Goal: Task Accomplishment & Management: Use online tool/utility

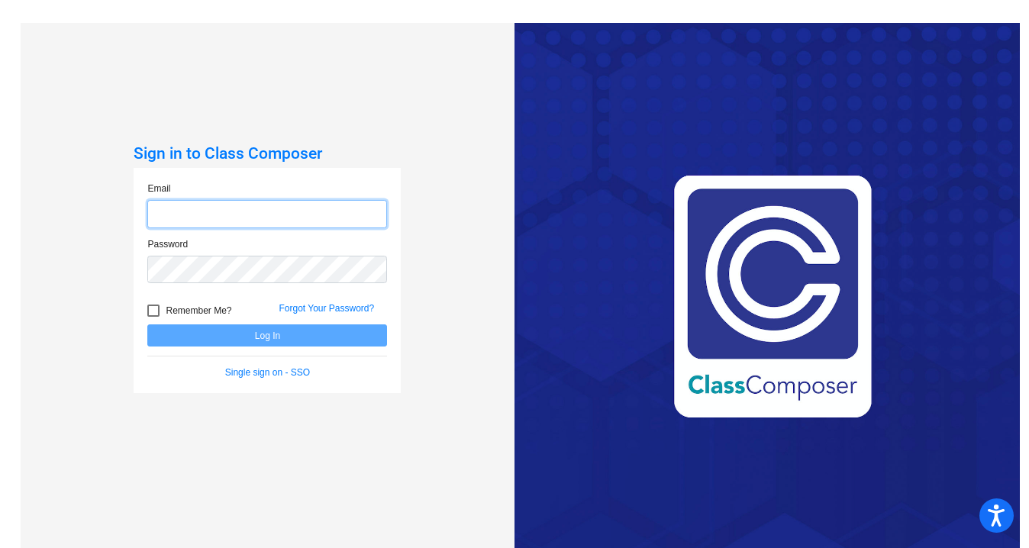
type input "[EMAIL_ADDRESS][DOMAIN_NAME]"
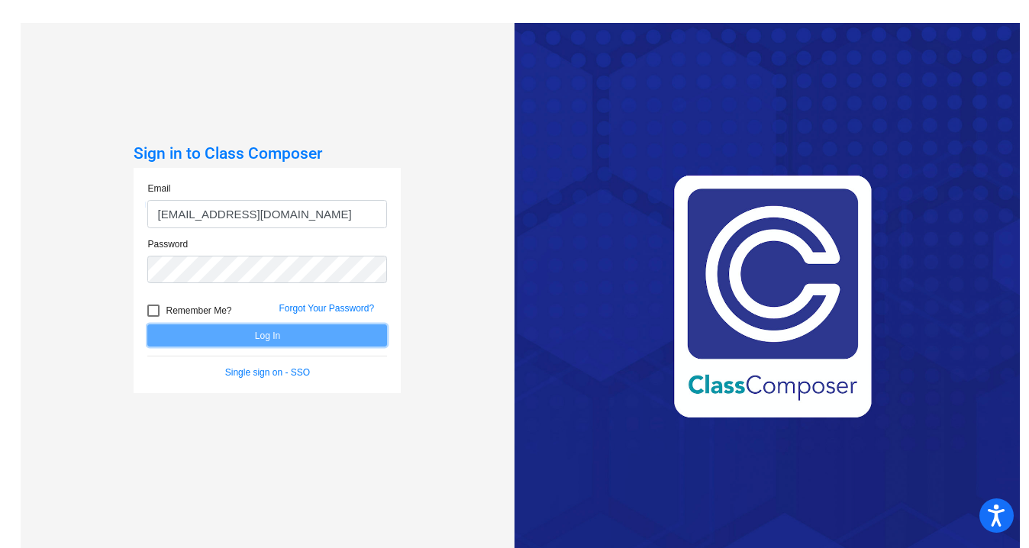
click at [356, 335] on button "Log In" at bounding box center [267, 336] width 240 height 22
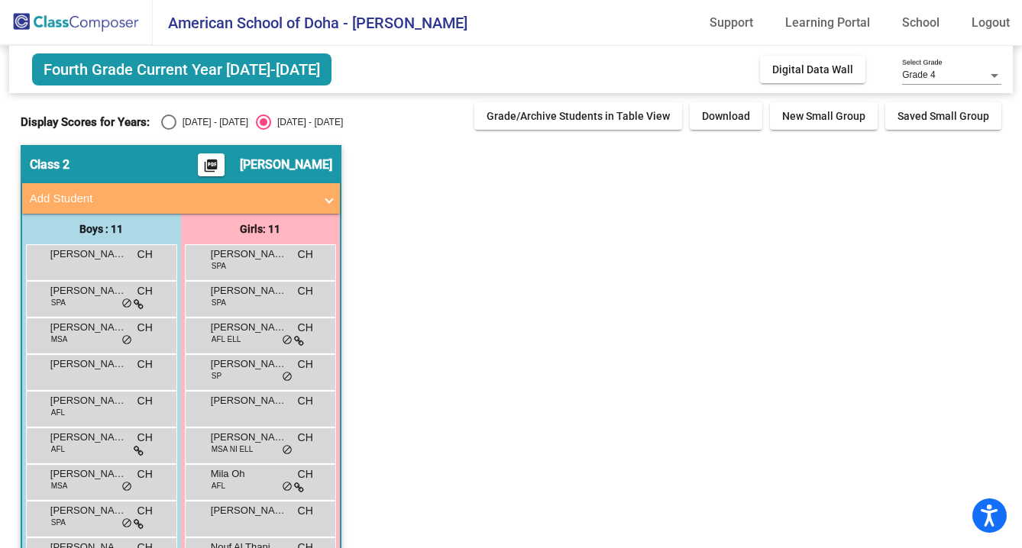
click at [163, 121] on div "Select an option" at bounding box center [168, 122] width 15 height 15
click at [168, 130] on input "[DATE] - [DATE]" at bounding box center [168, 130] width 1 height 1
radio input "true"
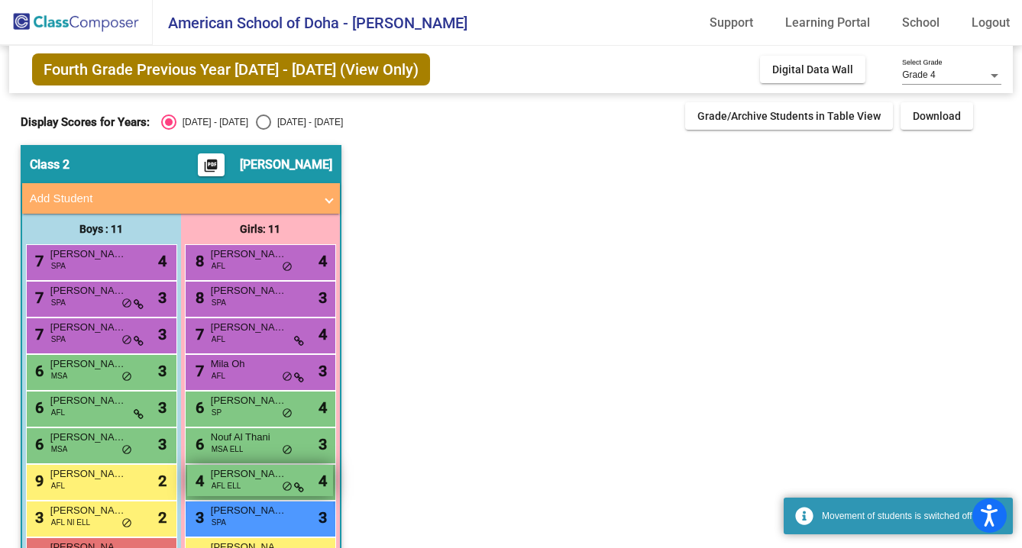
click at [247, 487] on div "4 Elena Bardestani Fard AFL ELL lock do_not_disturb_alt 4" at bounding box center [260, 480] width 146 height 31
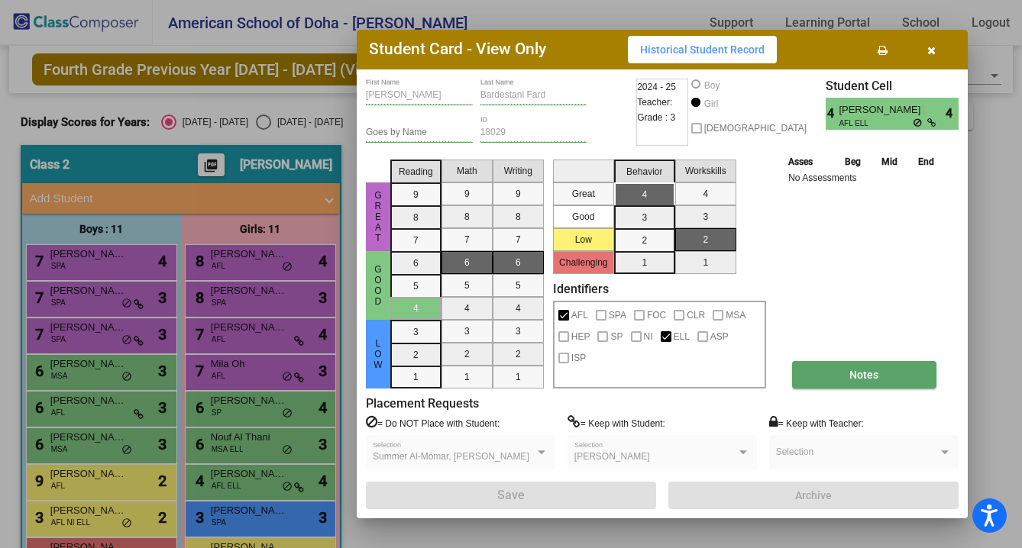
click at [861, 371] on span "Notes" at bounding box center [863, 375] width 29 height 12
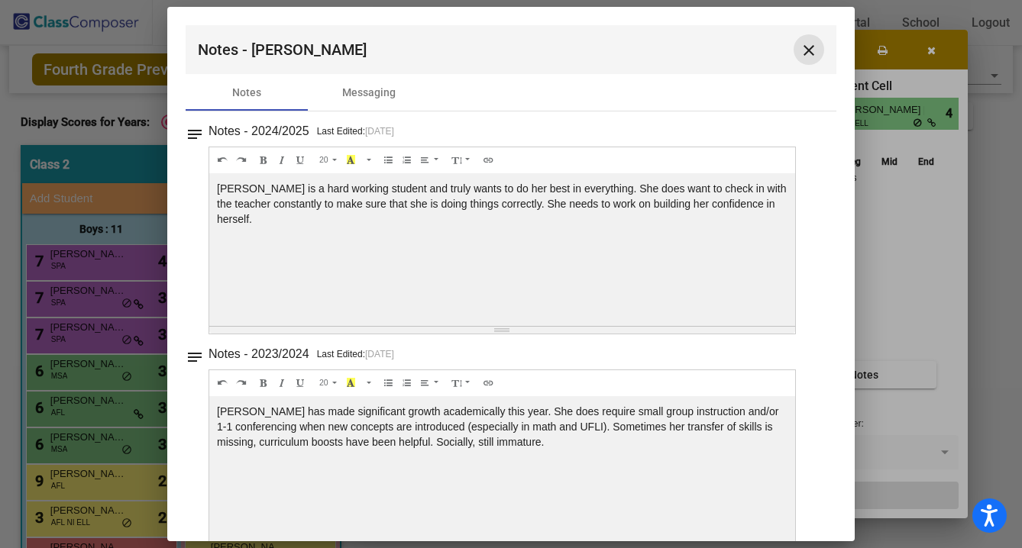
click at [800, 47] on mat-icon "close" at bounding box center [808, 50] width 18 height 18
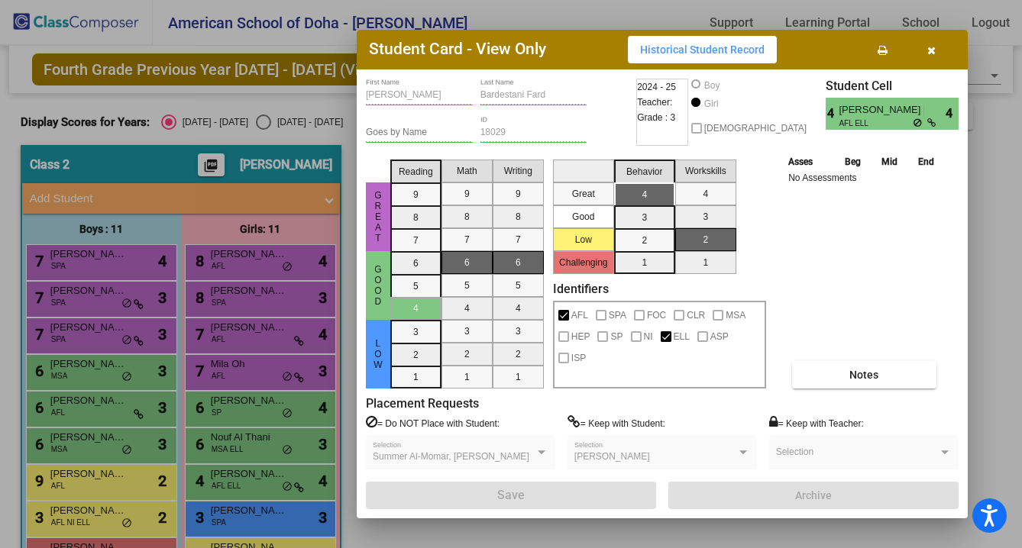
click at [928, 50] on icon "button" at bounding box center [931, 50] width 8 height 11
